Goal: Find specific page/section: Find specific page/section

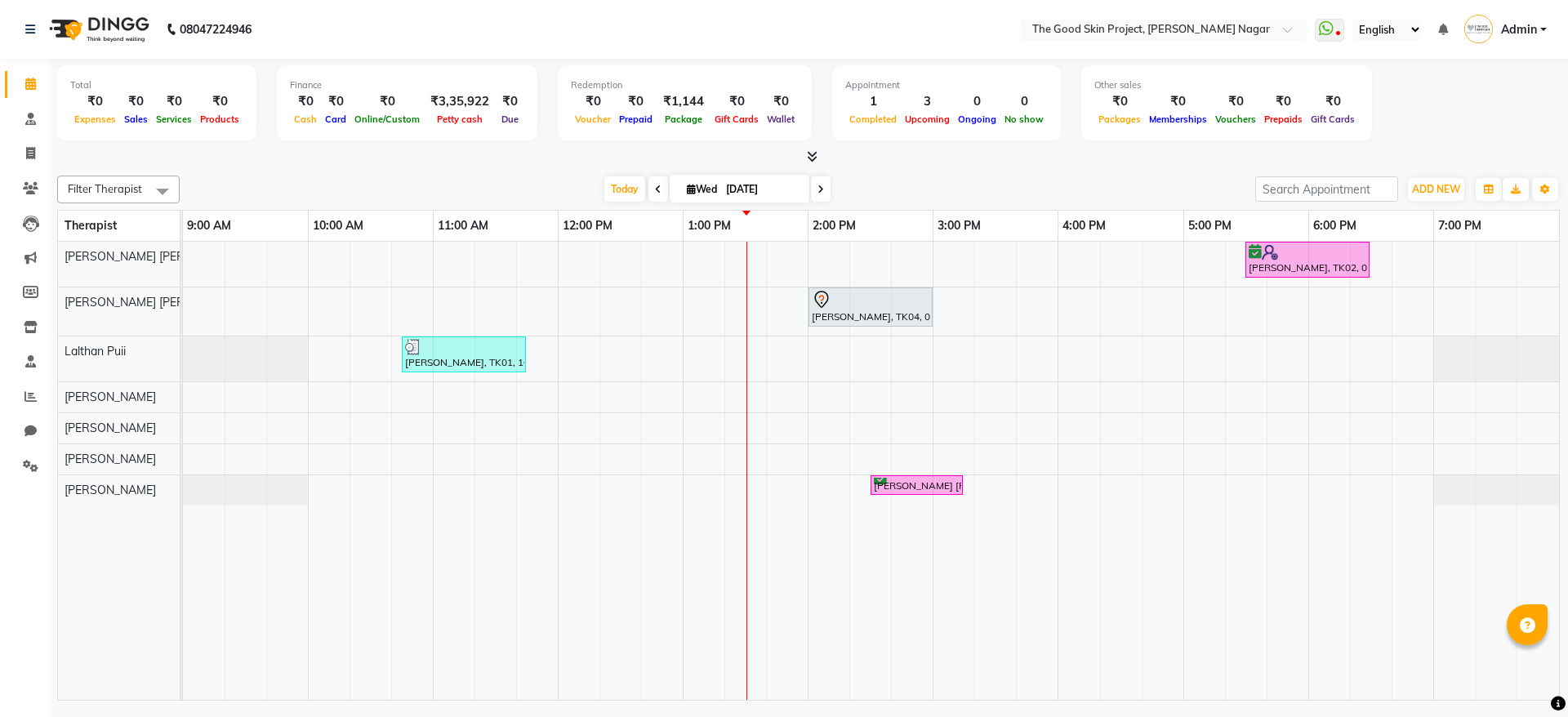
click at [638, 195] on span "Today" at bounding box center [625, 188] width 41 height 25
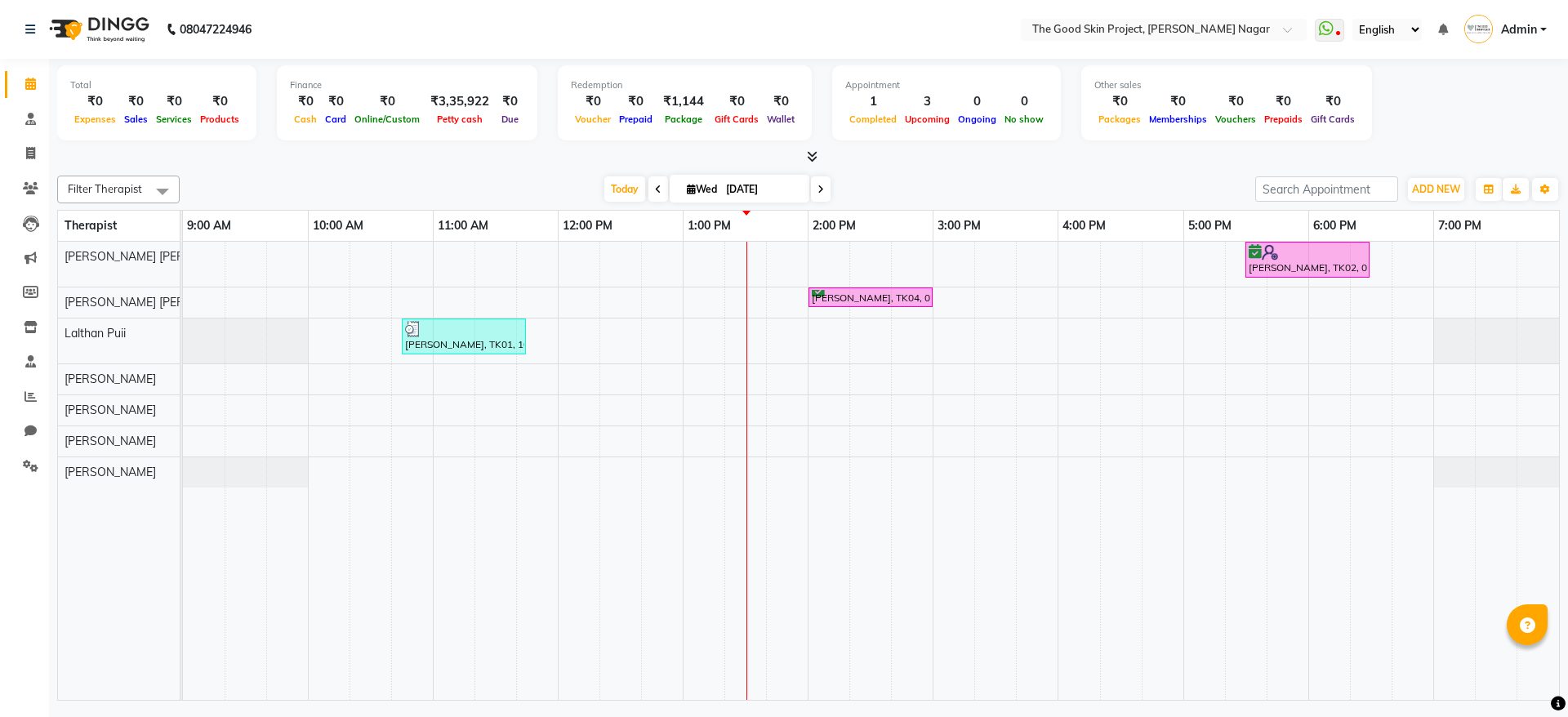
click at [638, 195] on span "Today" at bounding box center [625, 188] width 41 height 25
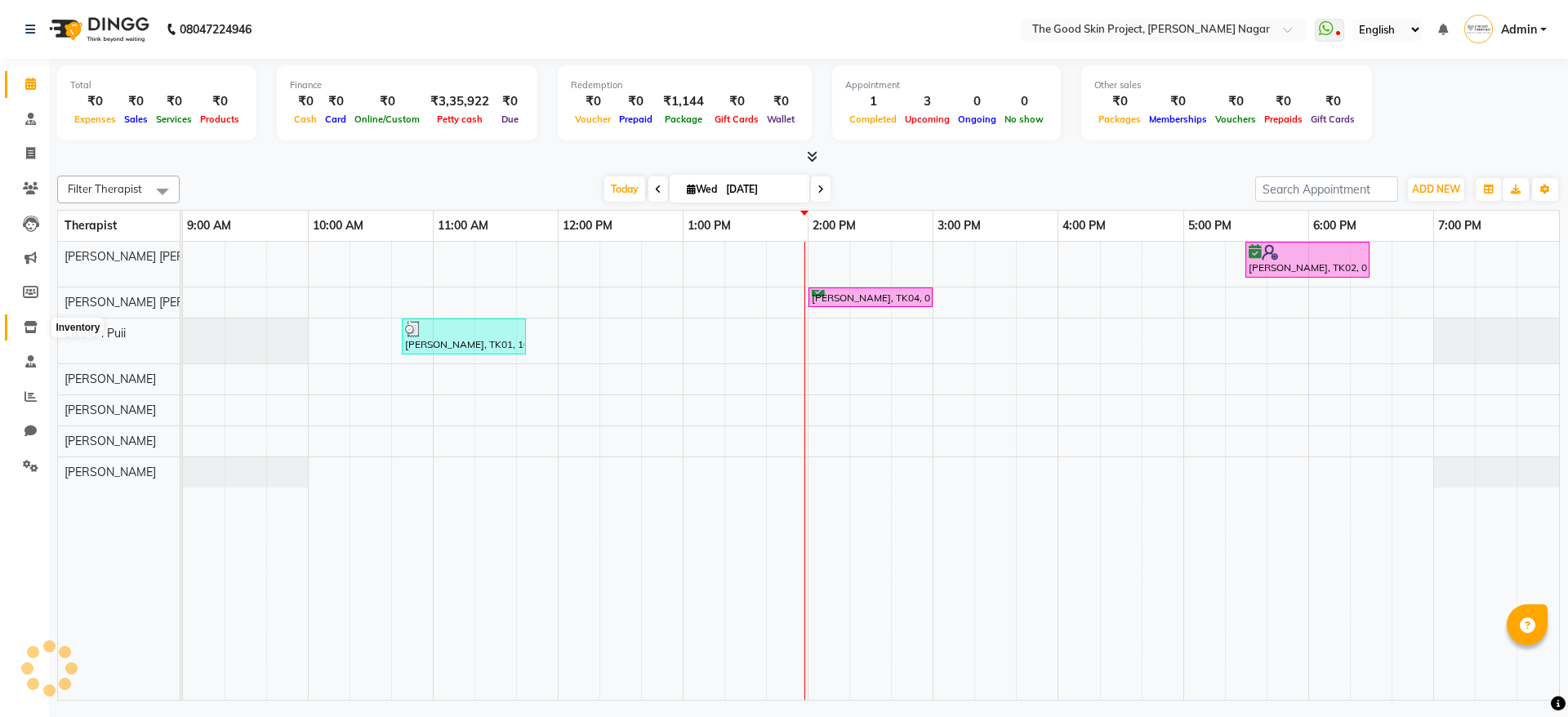
click at [39, 322] on span at bounding box center [30, 328] width 28 height 19
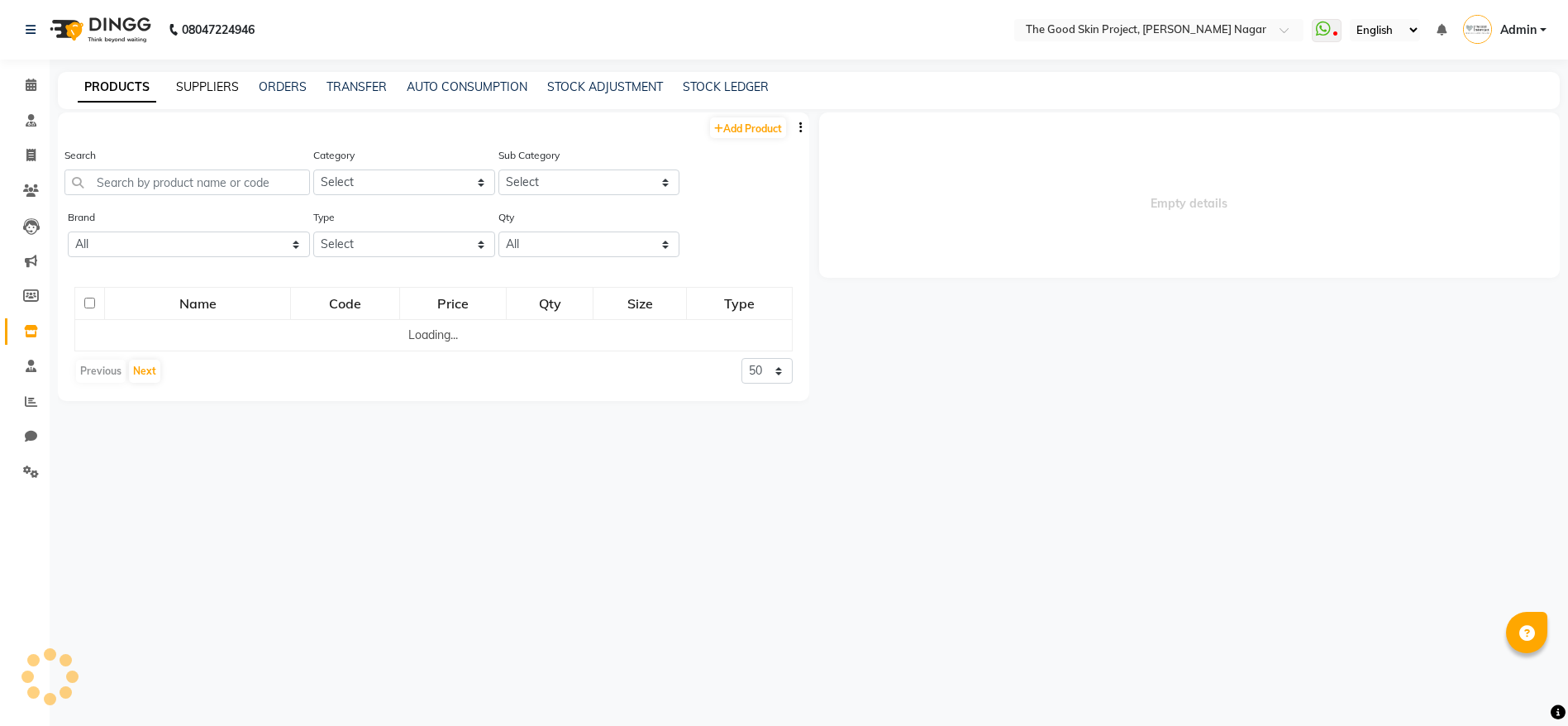
drag, startPoint x: 225, startPoint y: 71, endPoint x: 226, endPoint y: 91, distance: 20.0
click at [226, 72] on div "08047224946 Select Location × The Good Skin Project, [PERSON_NAME] Nagar WhatsA…" at bounding box center [784, 368] width 1568 height 736
click at [227, 83] on link "SUPPLIERS" at bounding box center [207, 86] width 63 height 15
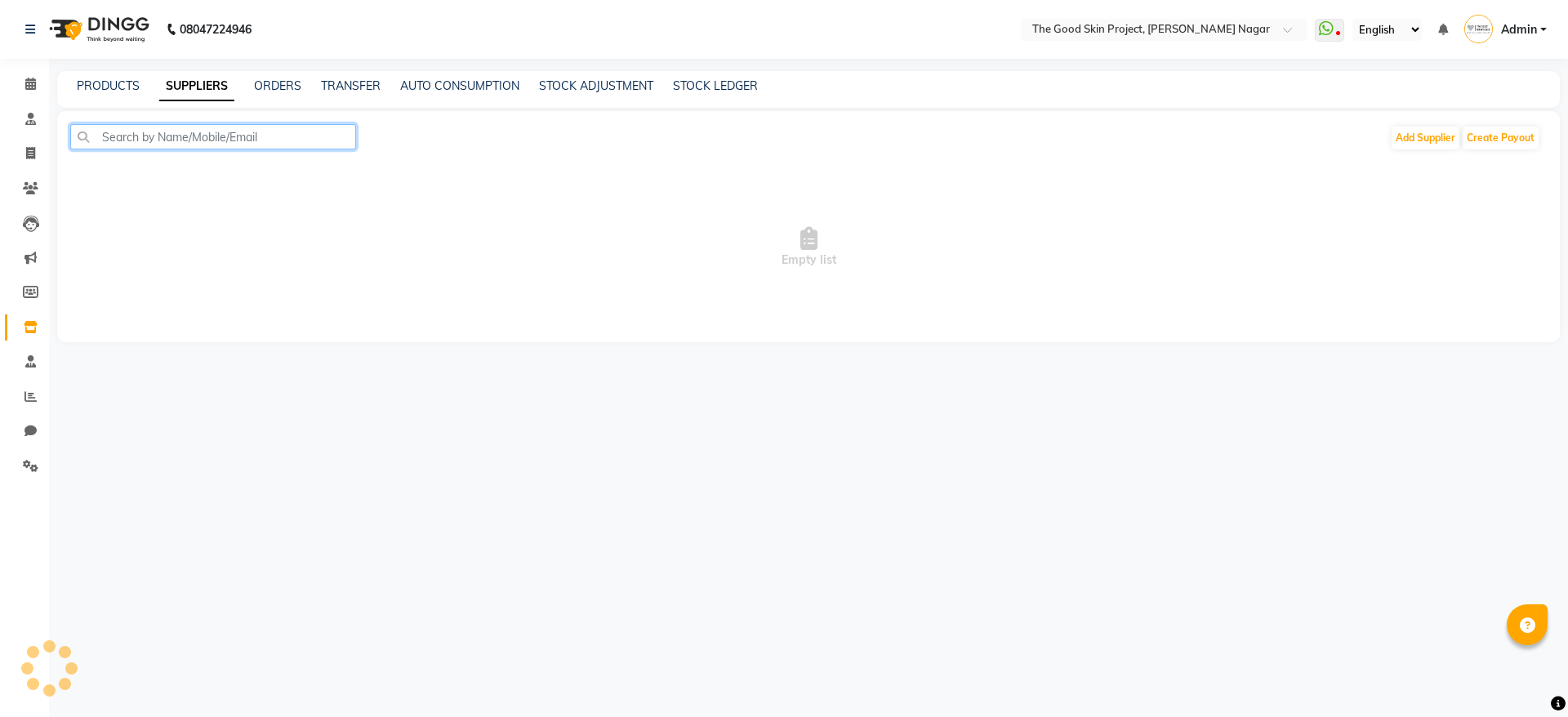
click at [234, 131] on input "text" at bounding box center [213, 136] width 286 height 25
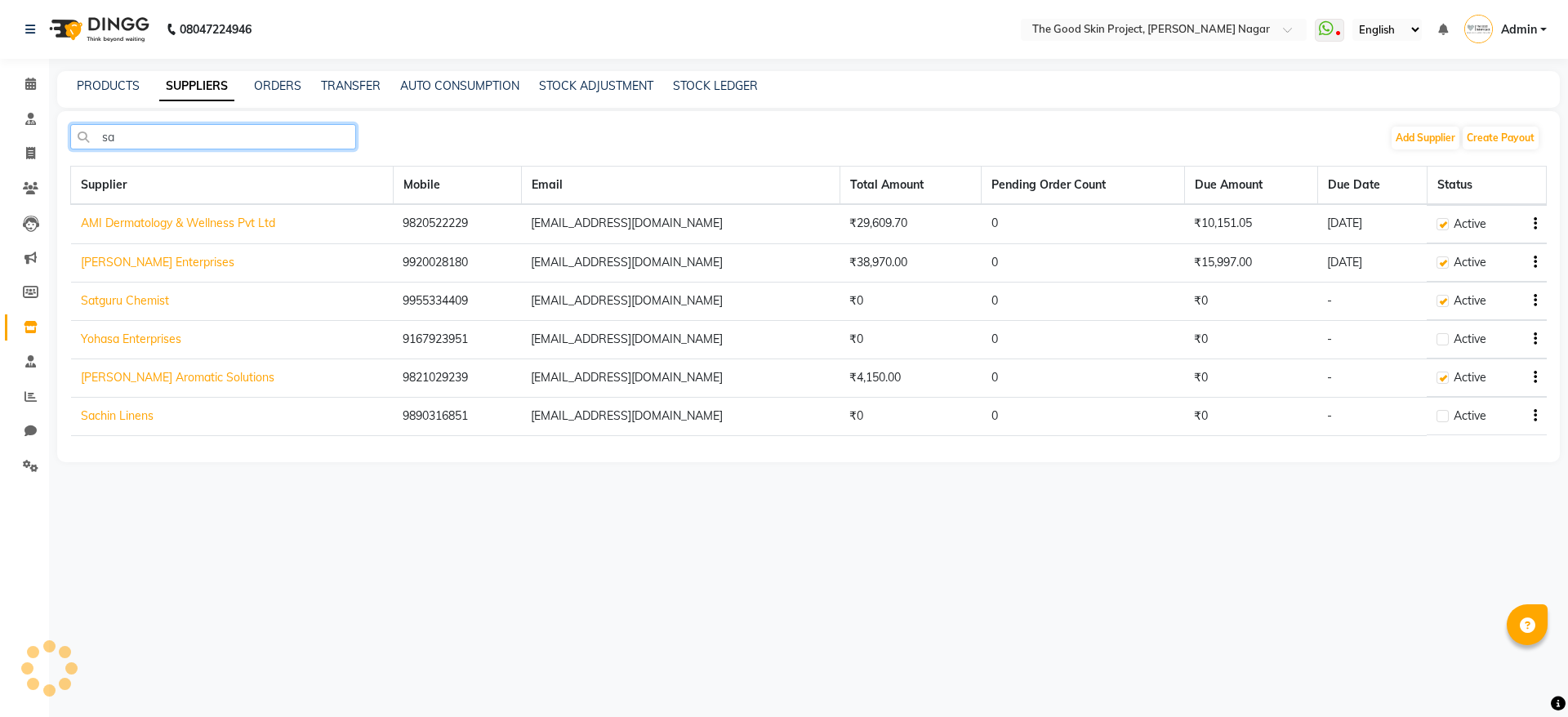
type input "sar"
